Goal: Find specific page/section: Find specific page/section

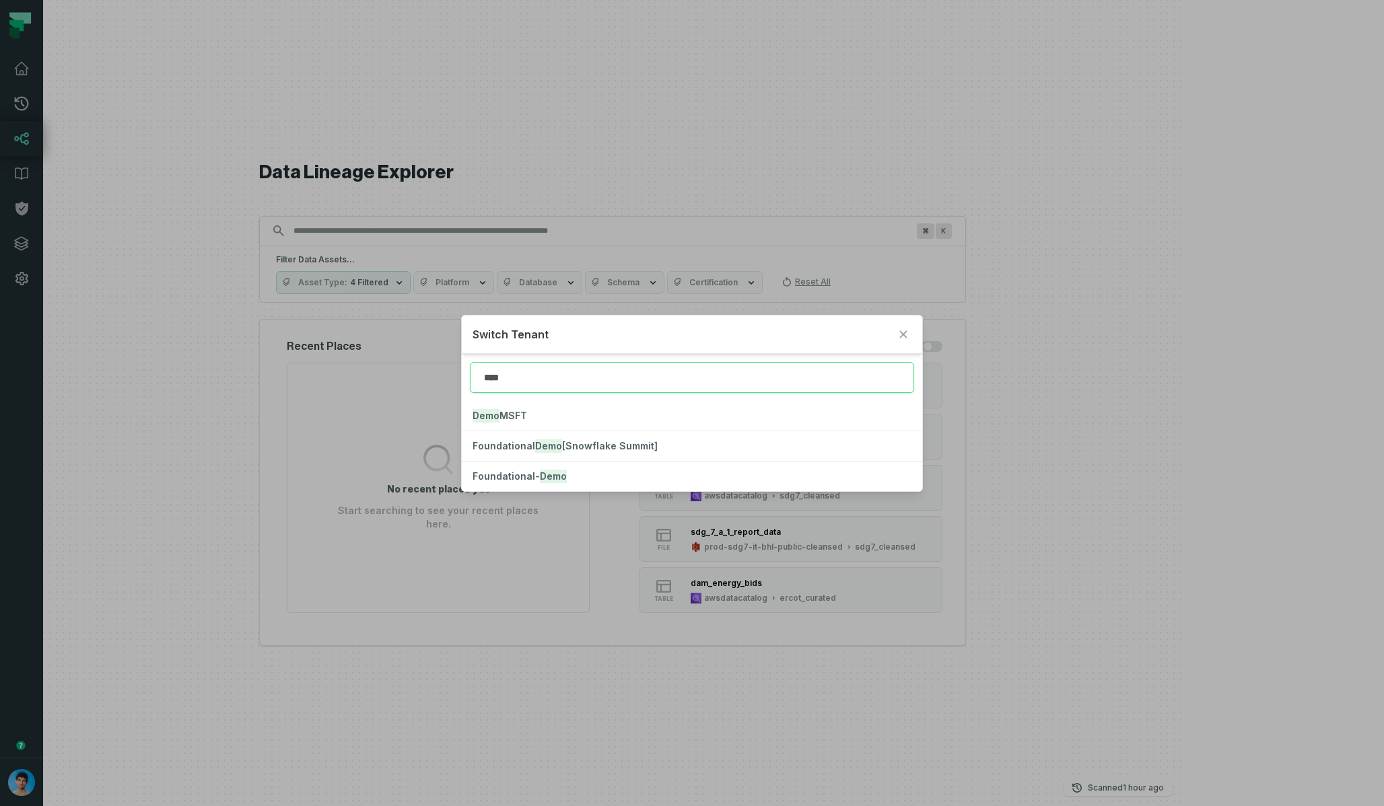
type input "****"
click button "Foundational- Demo" at bounding box center [692, 477] width 460 height 30
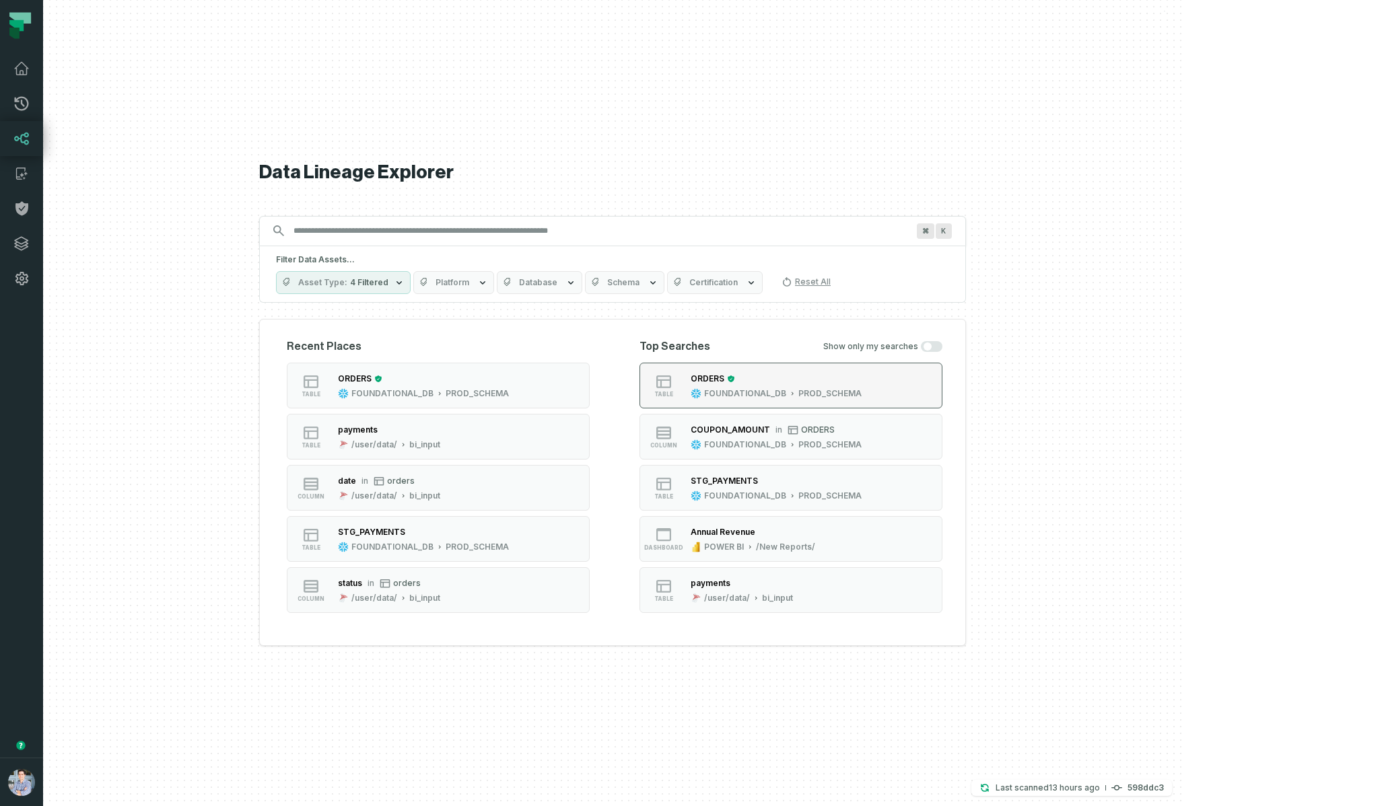
click at [724, 380] on div "ORDERS" at bounding box center [708, 379] width 34 height 10
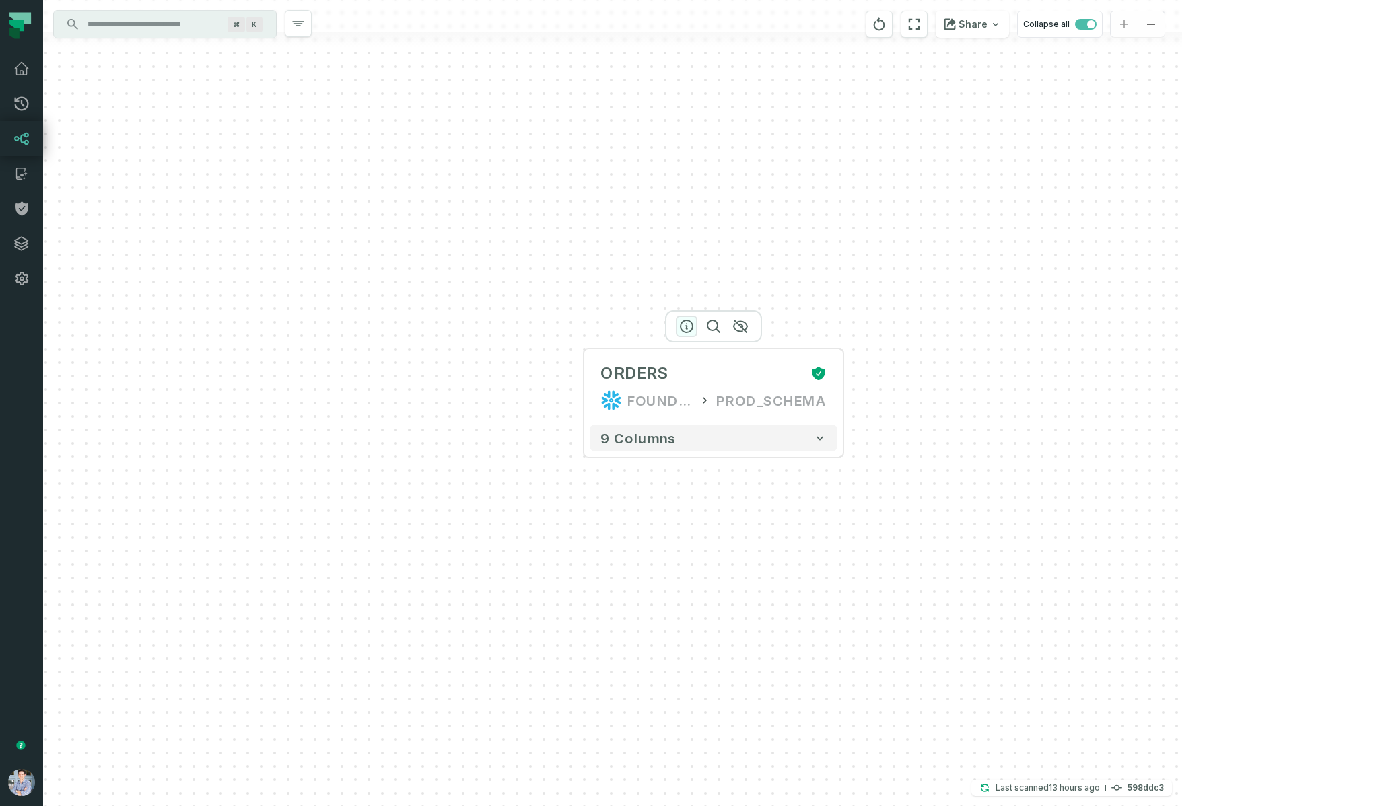
click at [687, 328] on icon "button" at bounding box center [686, 326] width 12 height 12
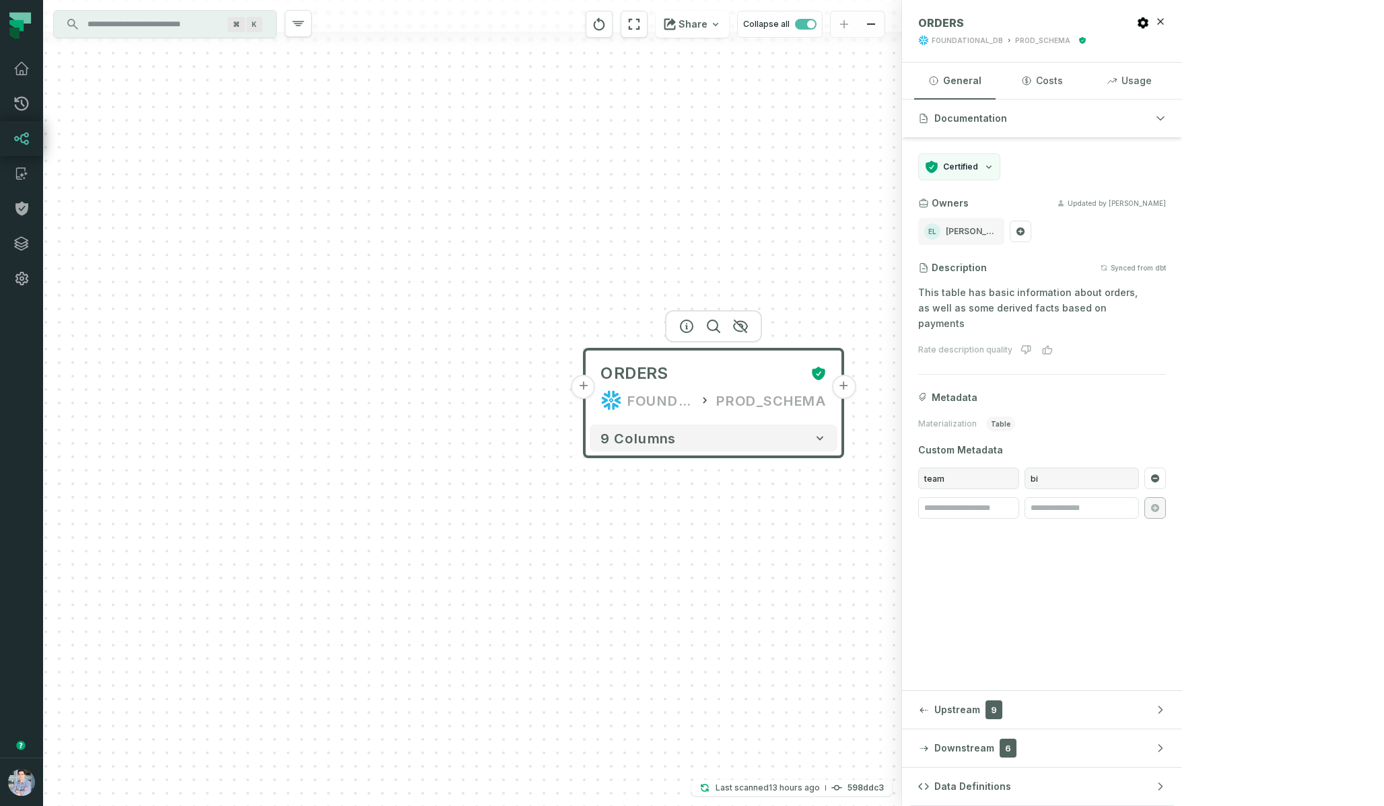
click at [582, 397] on button "+" at bounding box center [583, 387] width 24 height 24
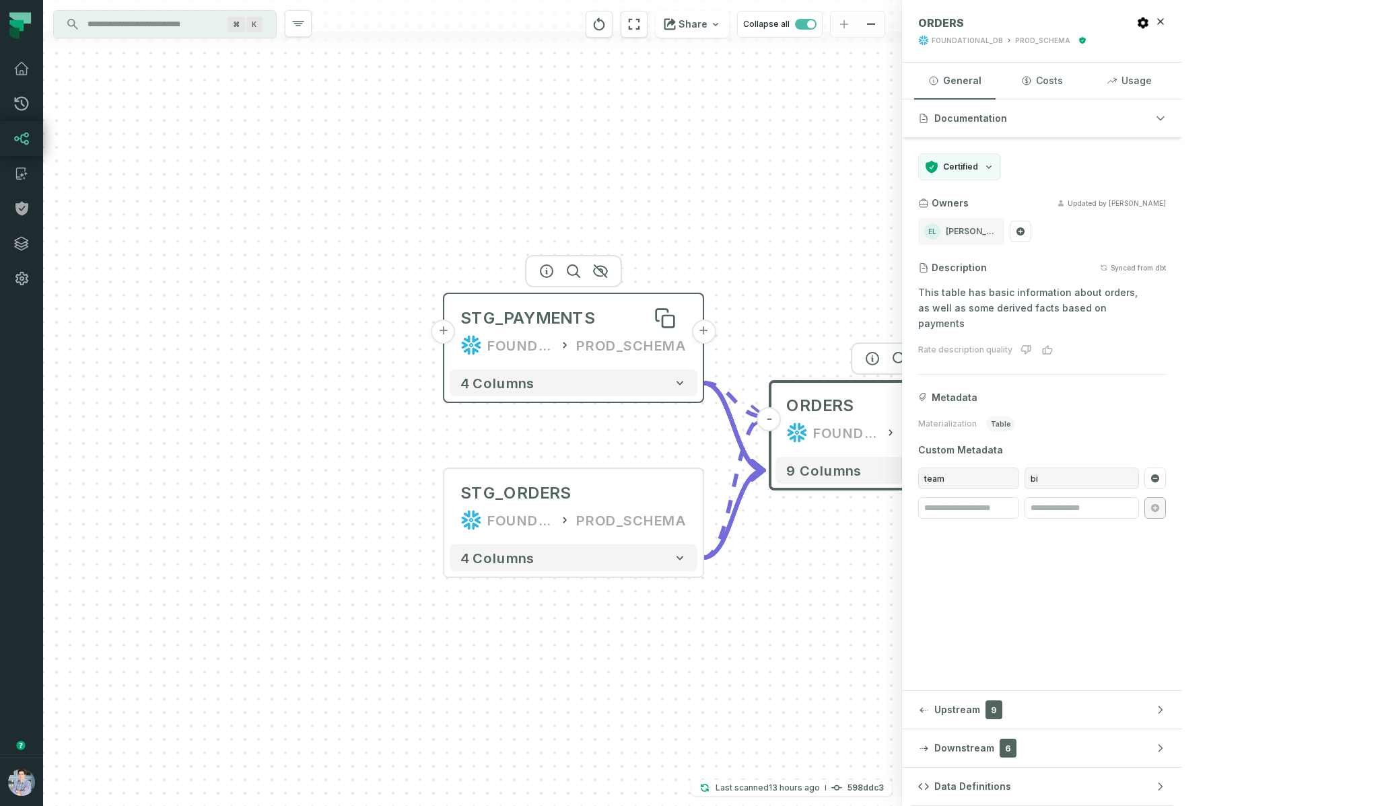
click at [574, 326] on div "STG_PAYMENTS" at bounding box center [527, 319] width 135 height 22
